Goal: Task Accomplishment & Management: Use online tool/utility

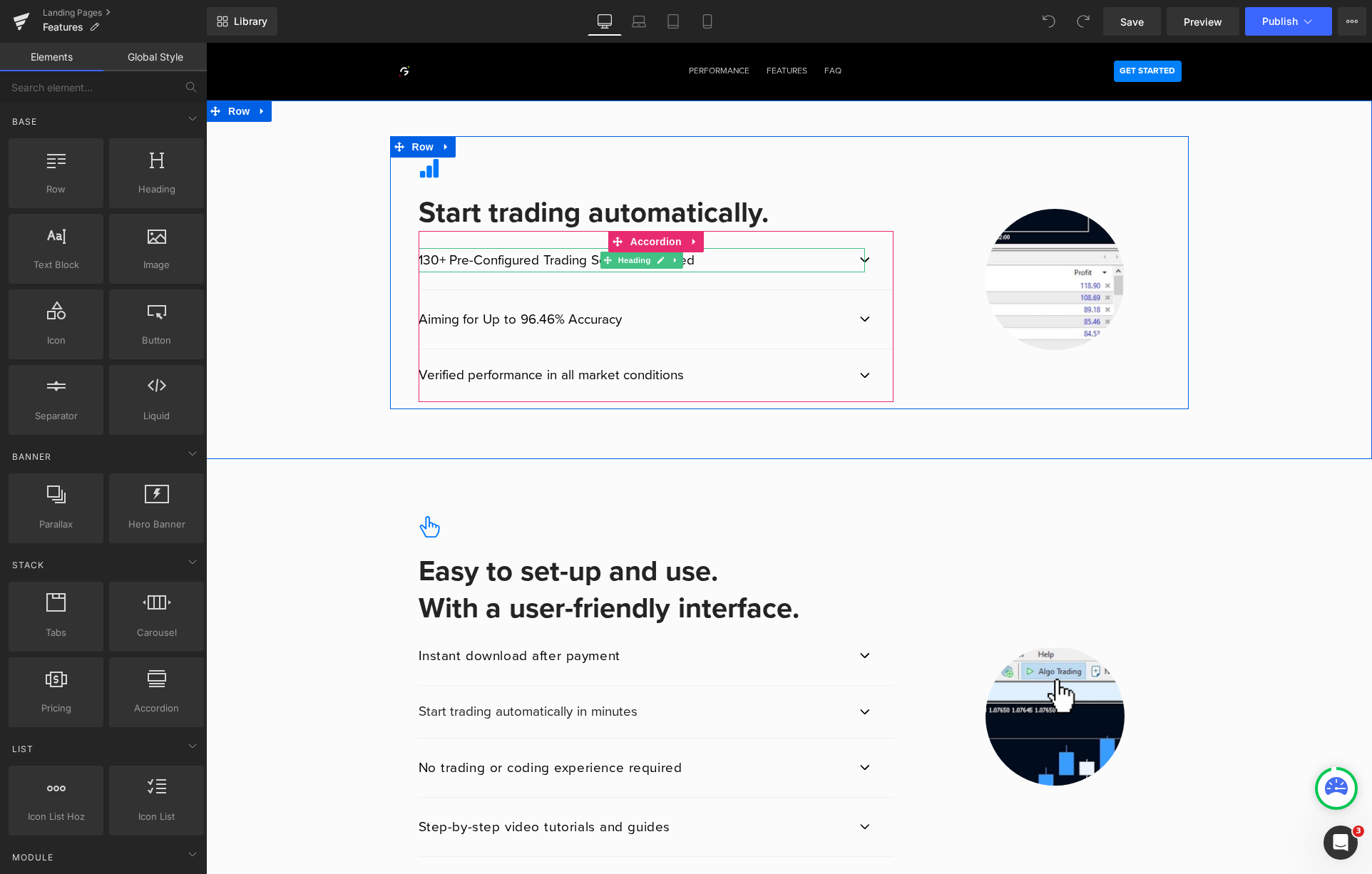
click at [438, 257] on div "130+ Pre-Configured Trading Settings Included" at bounding box center [643, 259] width 448 height 24
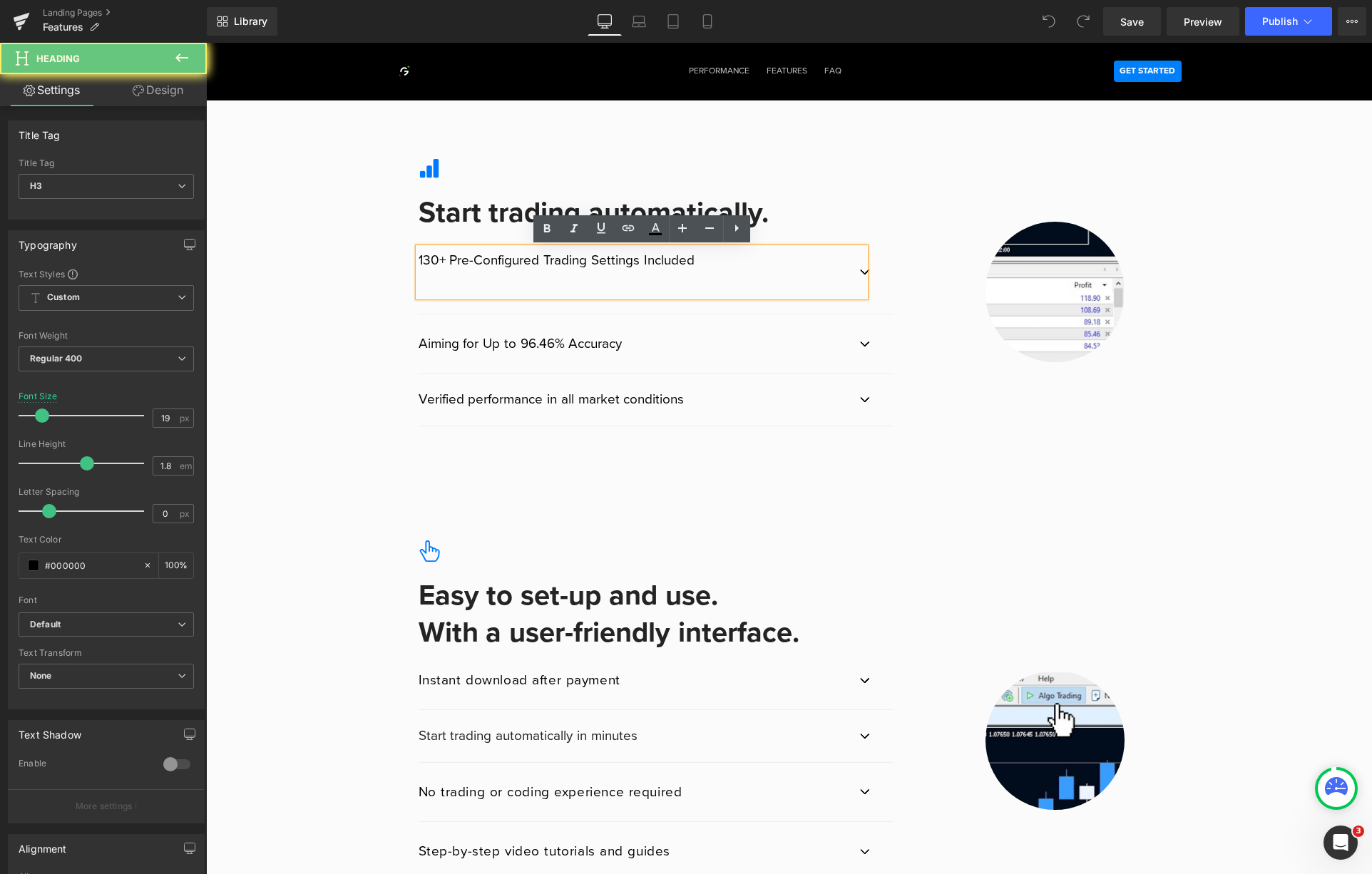
click at [430, 259] on div "130+ Pre-Configured Trading Settings Included" at bounding box center [643, 272] width 448 height 48
click at [429, 261] on div "130+ Pre-Configured Trading Settings Included" at bounding box center [643, 272] width 448 height 48
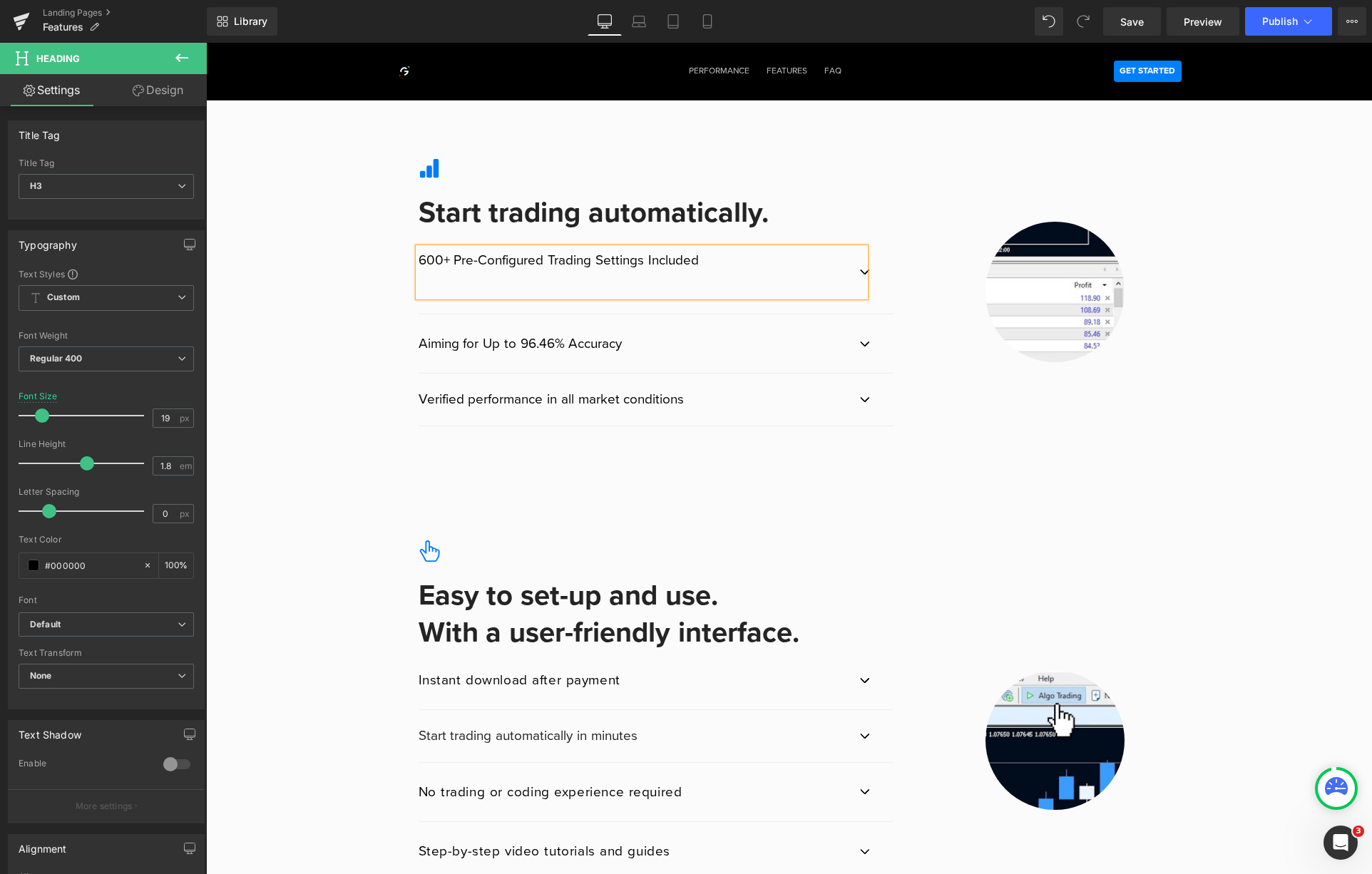
click at [341, 385] on div "Icon Start trading automatically. Heading 600+ Pre-Configured Trading Settings …" at bounding box center [790, 285] width 1166 height 298
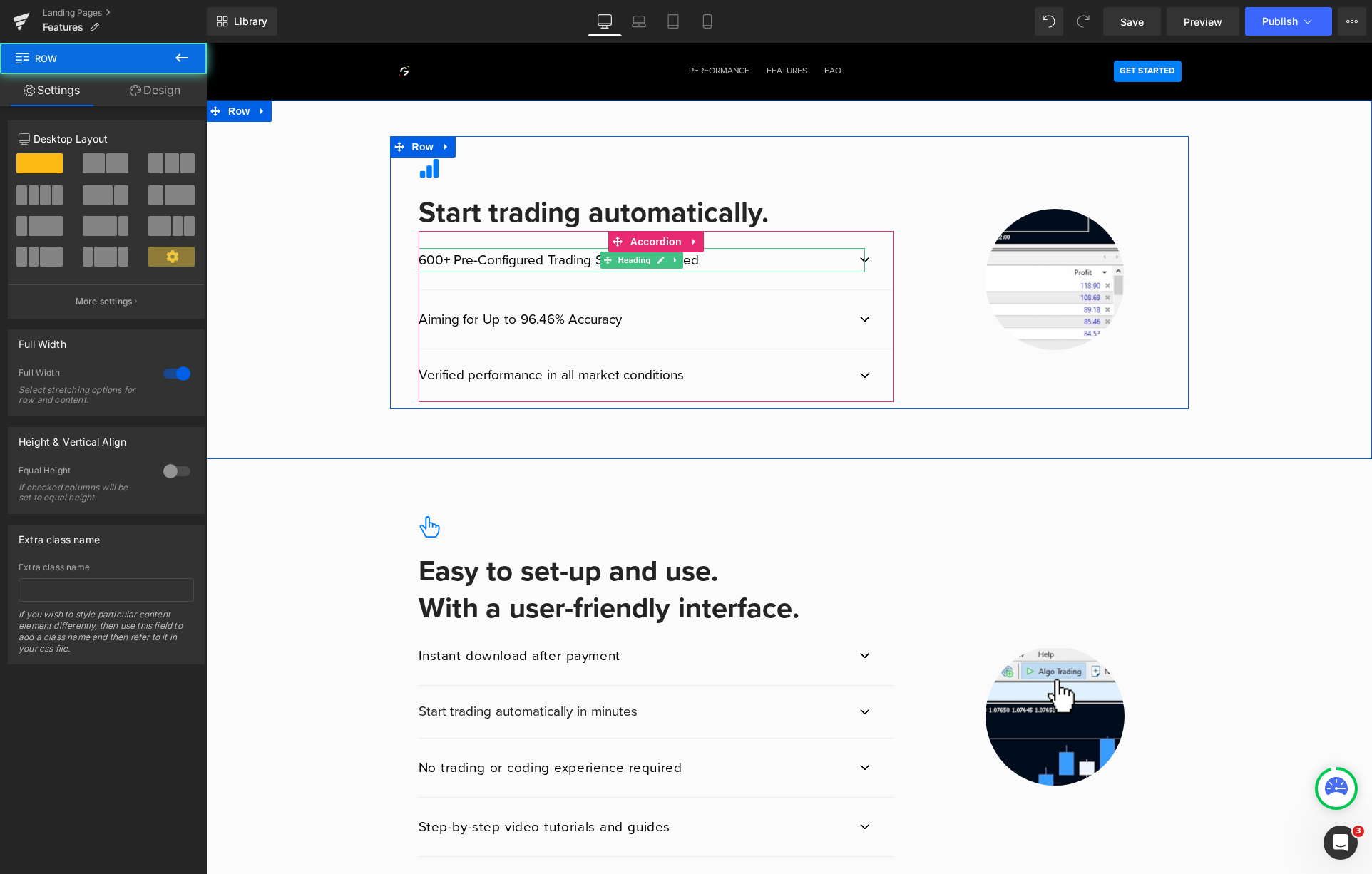
click at [749, 259] on div "600+ Pre-Configured Trading Settings Included" at bounding box center [643, 259] width 448 height 24
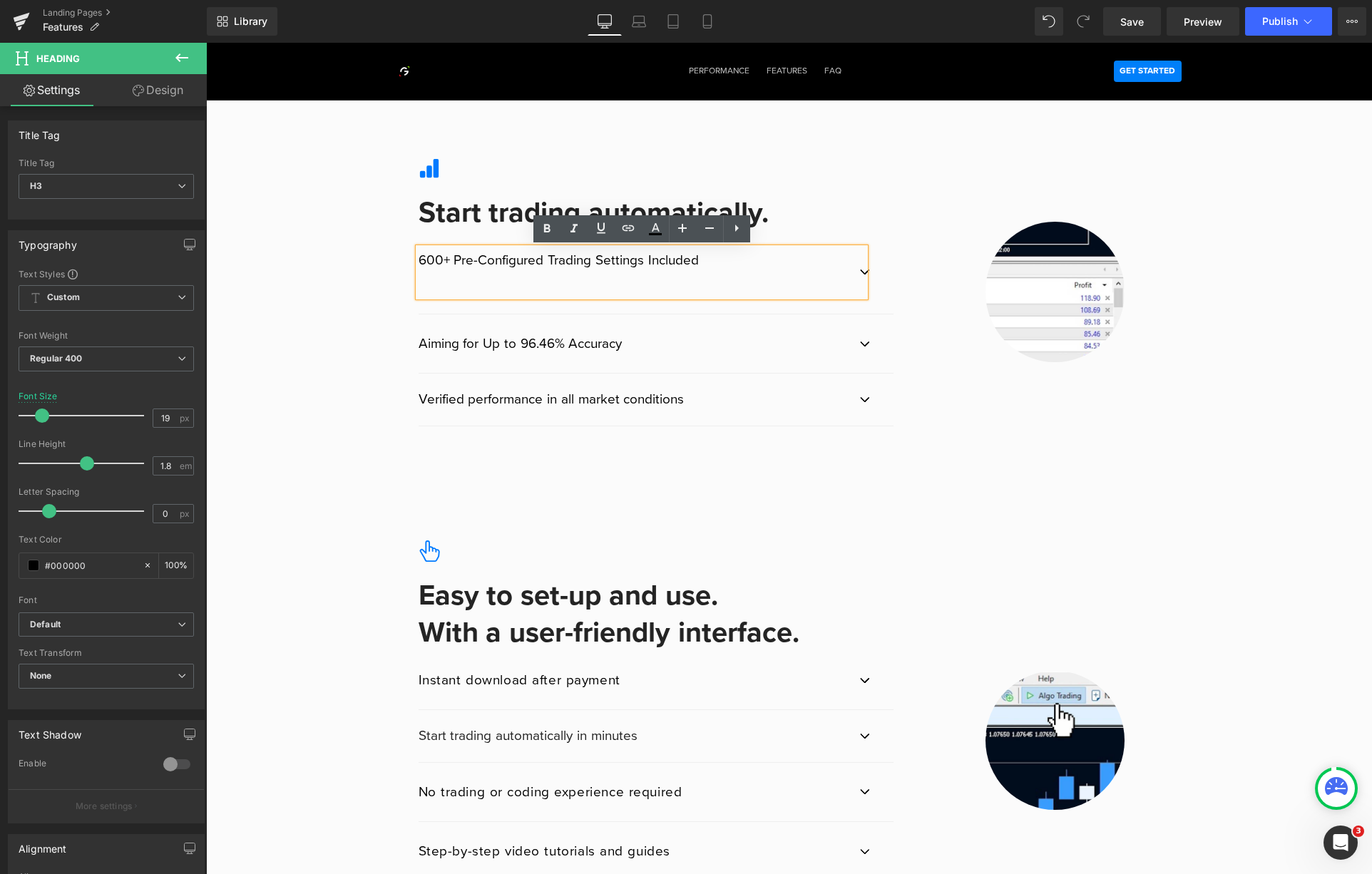
click at [869, 263] on button "button" at bounding box center [880, 273] width 29 height 83
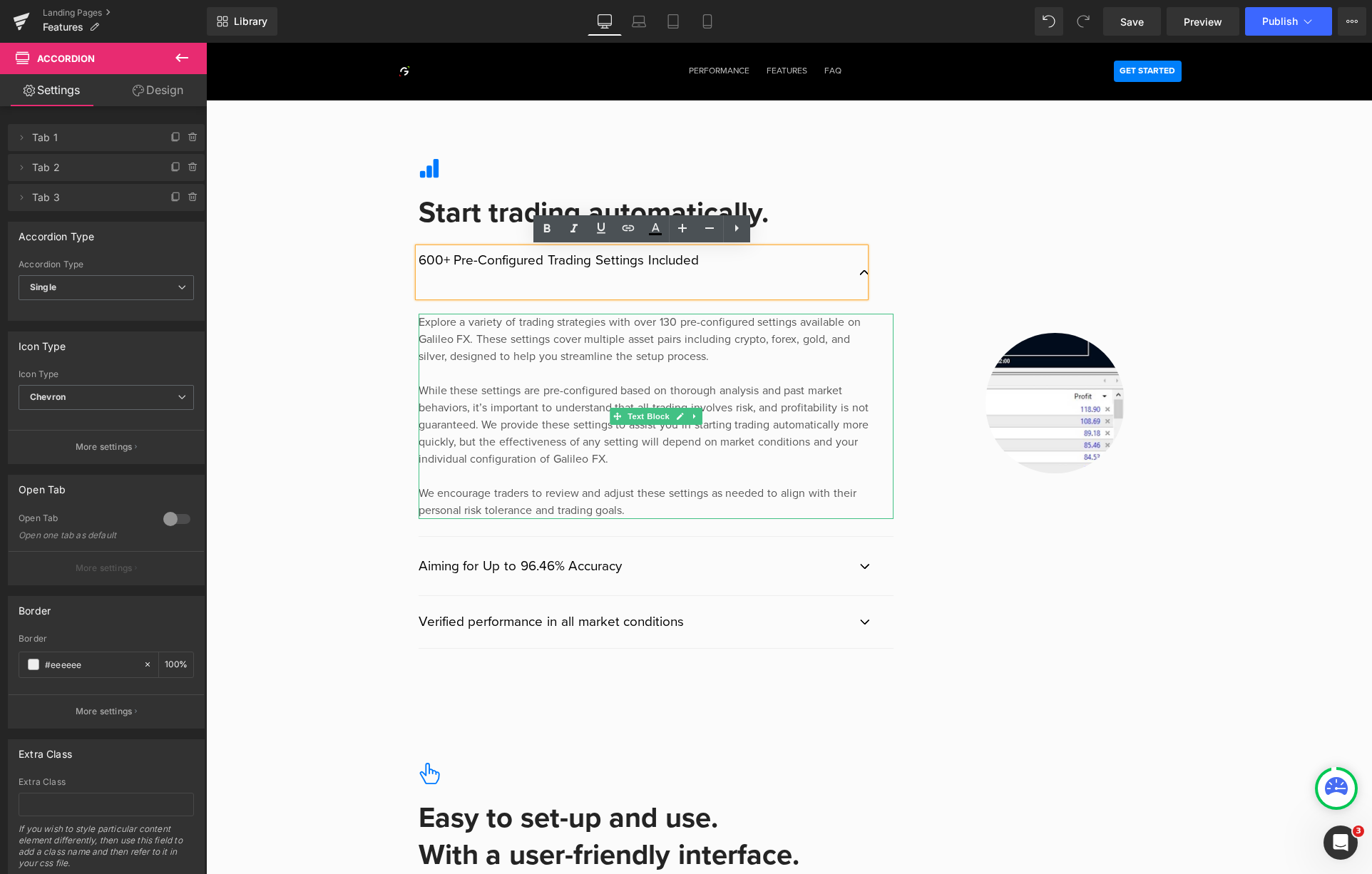
click at [672, 323] on div "Explore a variety of trading strategies with over 130 pre-configured settings a…" at bounding box center [656, 417] width 476 height 206
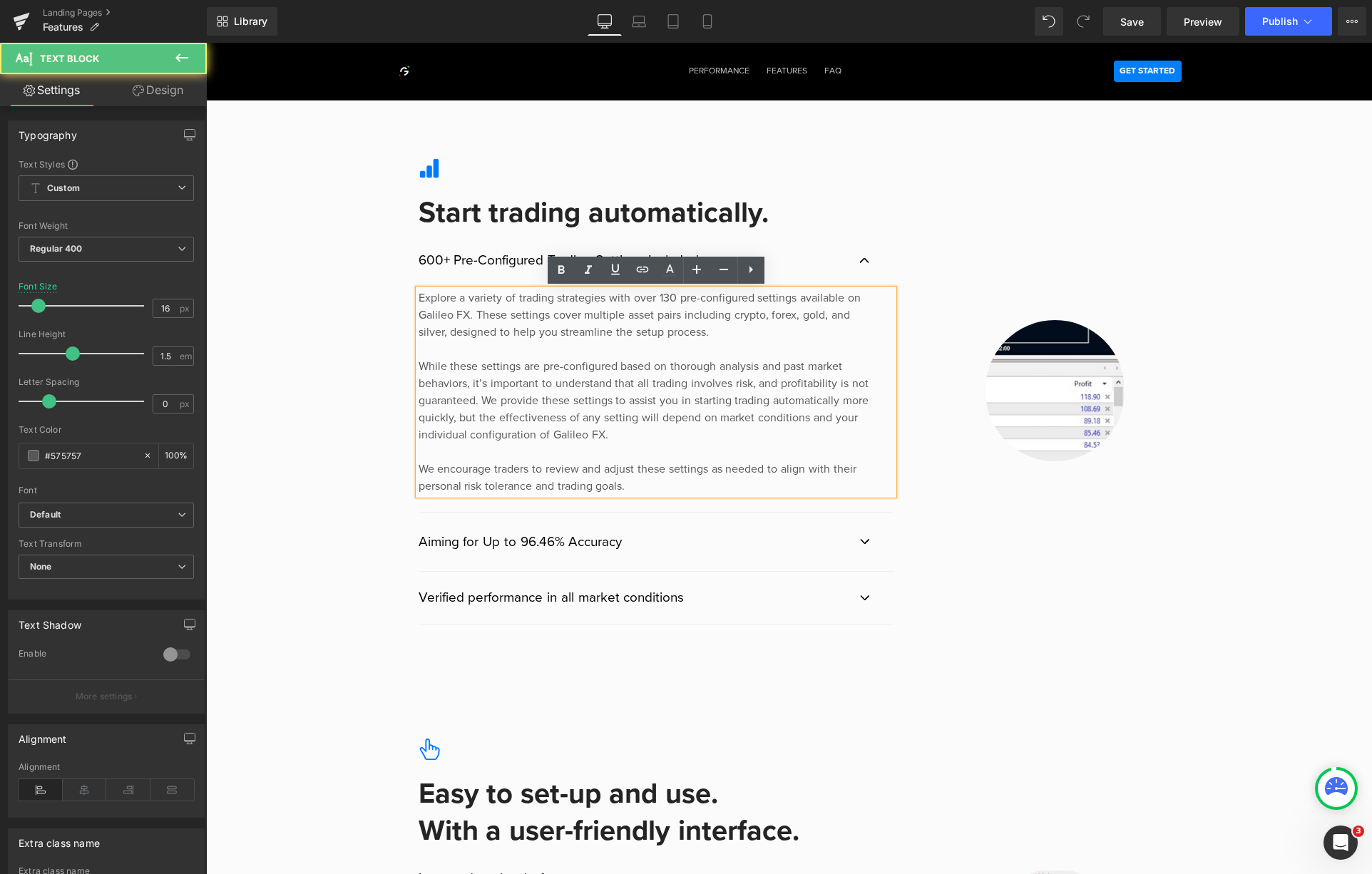
click at [667, 301] on div "Explore a variety of trading strategies with over 130 pre-configured settings a…" at bounding box center [656, 392] width 476 height 206
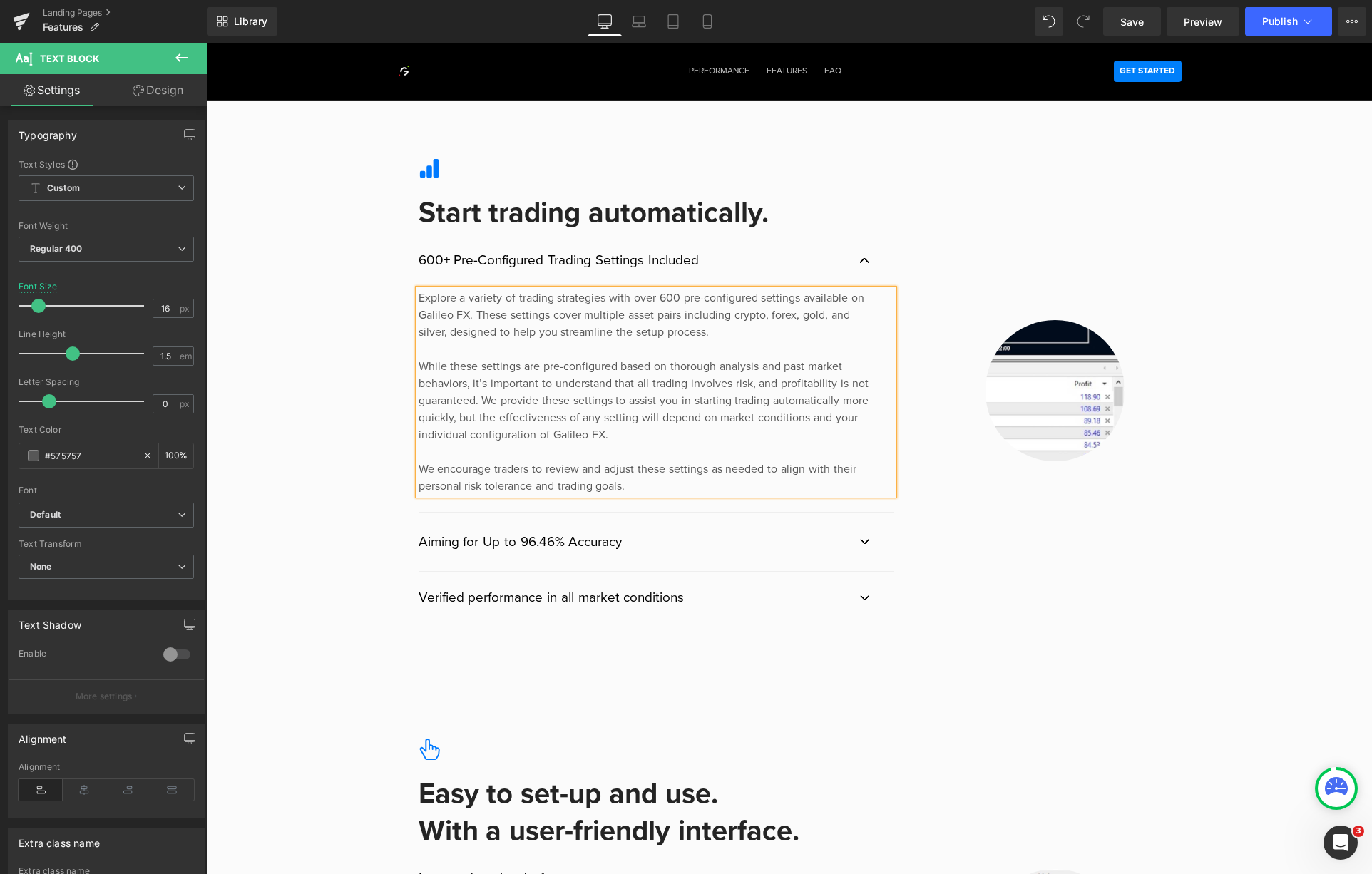
click at [1273, 148] on div "Icon Start trading automatically. Heading 600+ Pre-Configured Trading Settings …" at bounding box center [790, 384] width 1166 height 496
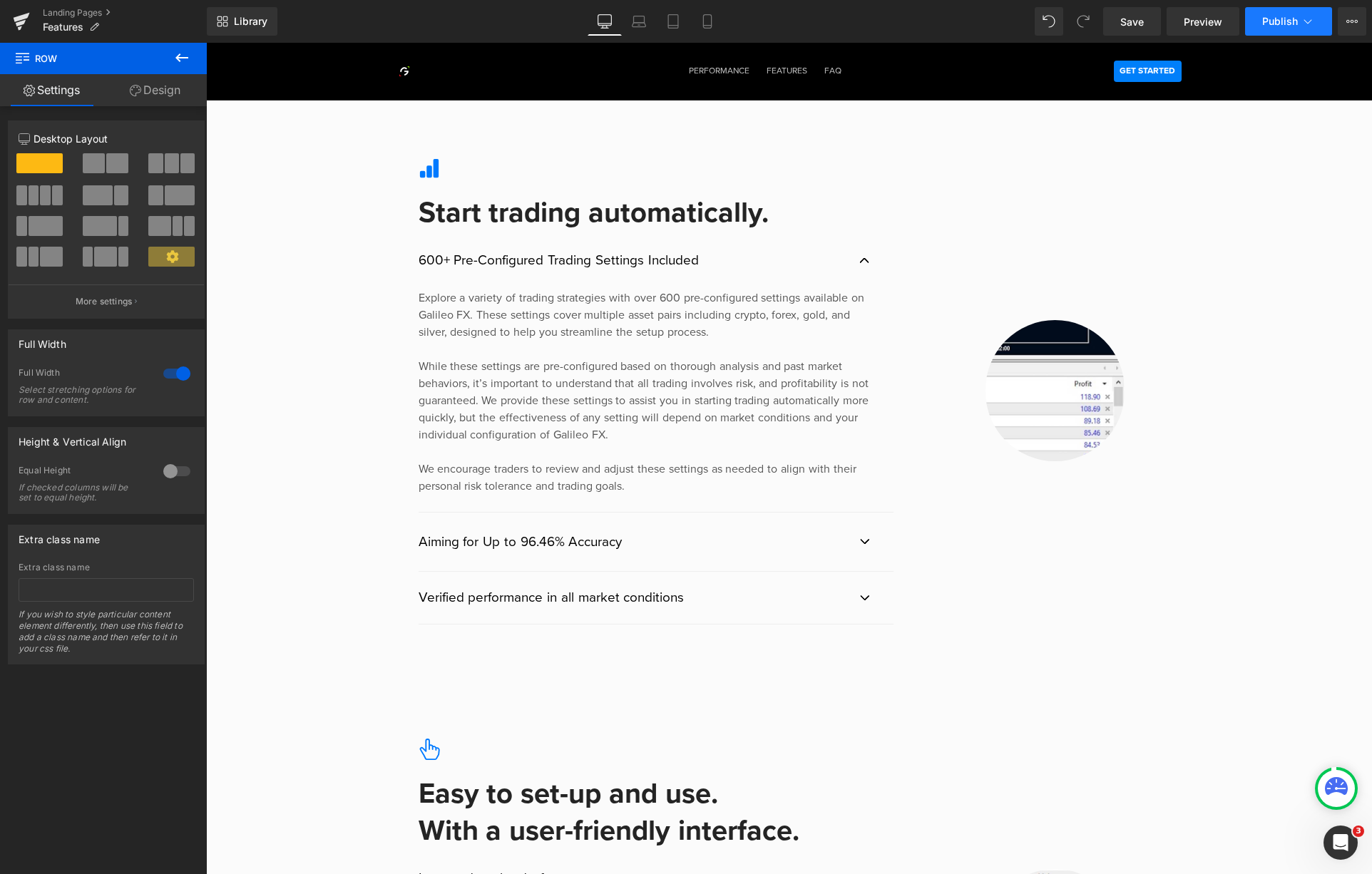
click at [1279, 22] on span "Publish" at bounding box center [1280, 21] width 36 height 12
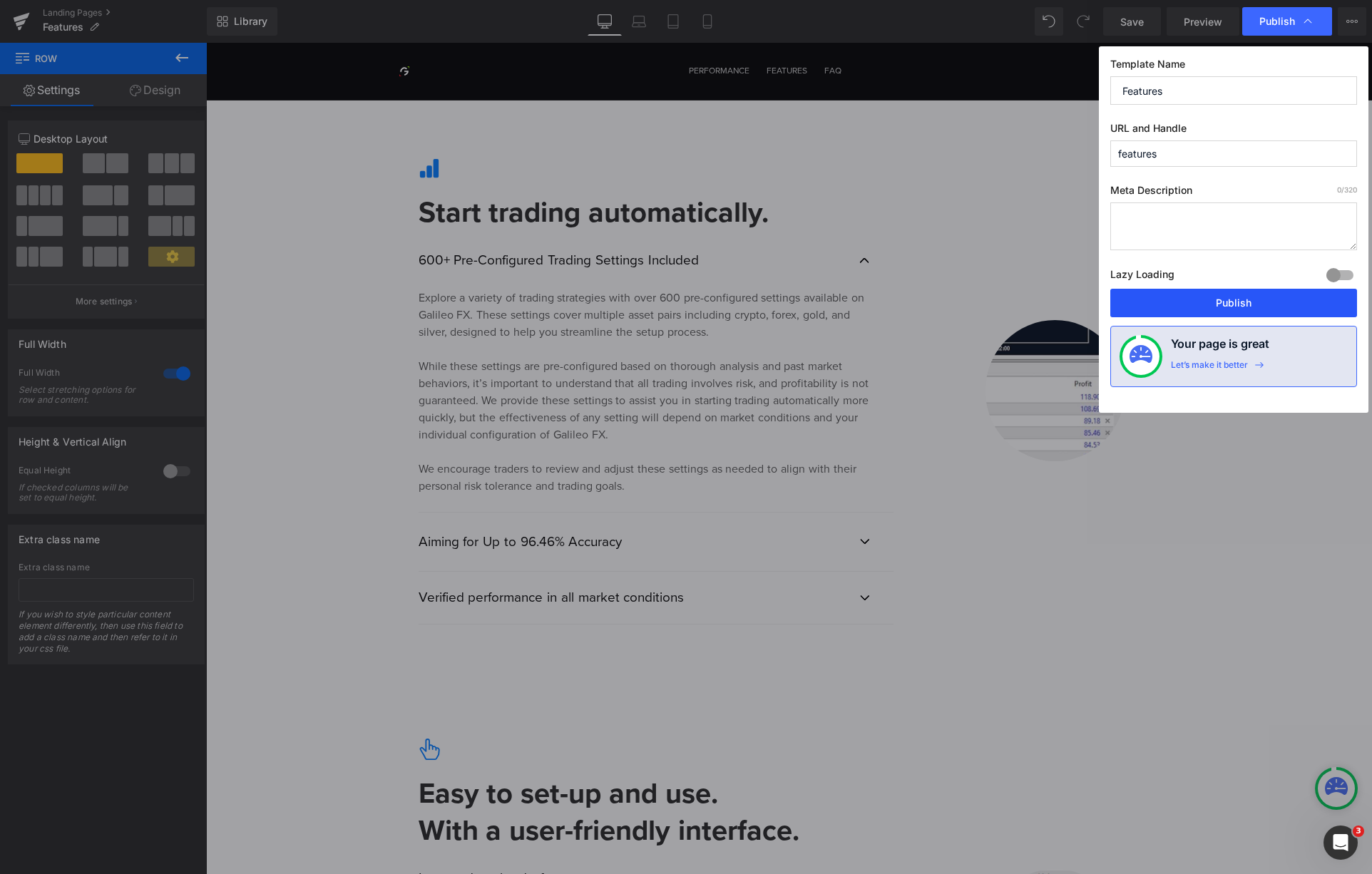
click at [1226, 307] on button "Publish" at bounding box center [1234, 303] width 247 height 29
